Goal: Find specific page/section: Find specific page/section

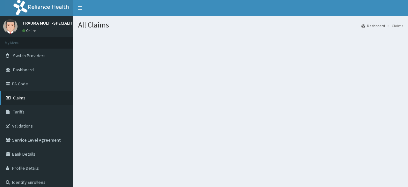
click at [20, 97] on span "Claims" at bounding box center [19, 98] width 12 height 6
click at [20, 95] on span "Claims" at bounding box center [19, 98] width 12 height 6
click at [29, 99] on link "Claims" at bounding box center [36, 98] width 73 height 14
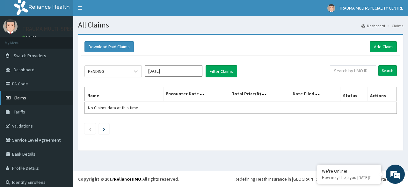
click at [19, 96] on span "Claims" at bounding box center [20, 98] width 12 height 6
click at [23, 96] on span "Claims" at bounding box center [20, 98] width 12 height 6
